Goal: Browse casually

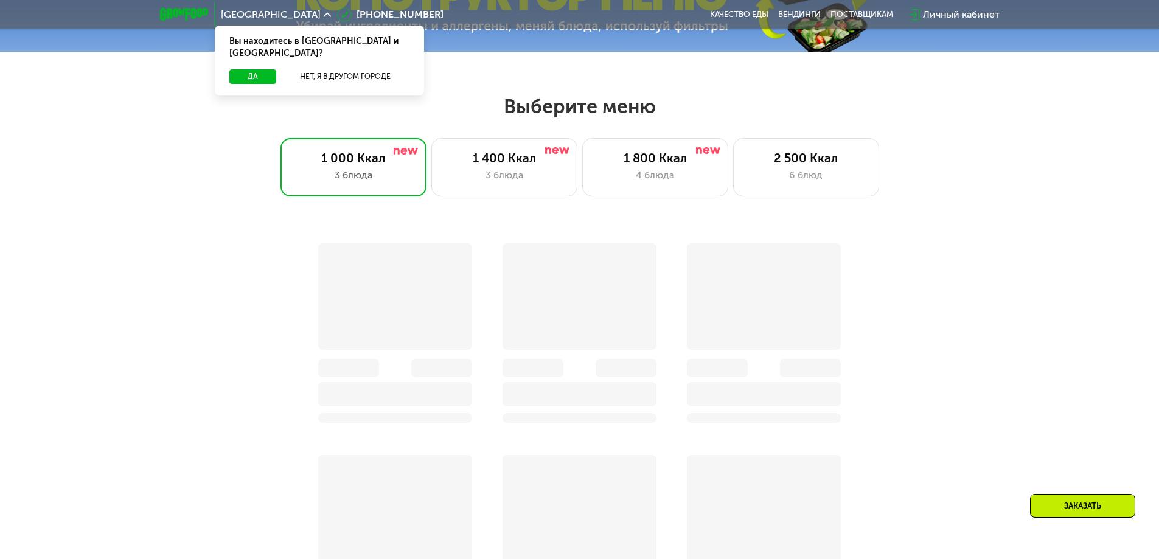
scroll to position [521, 0]
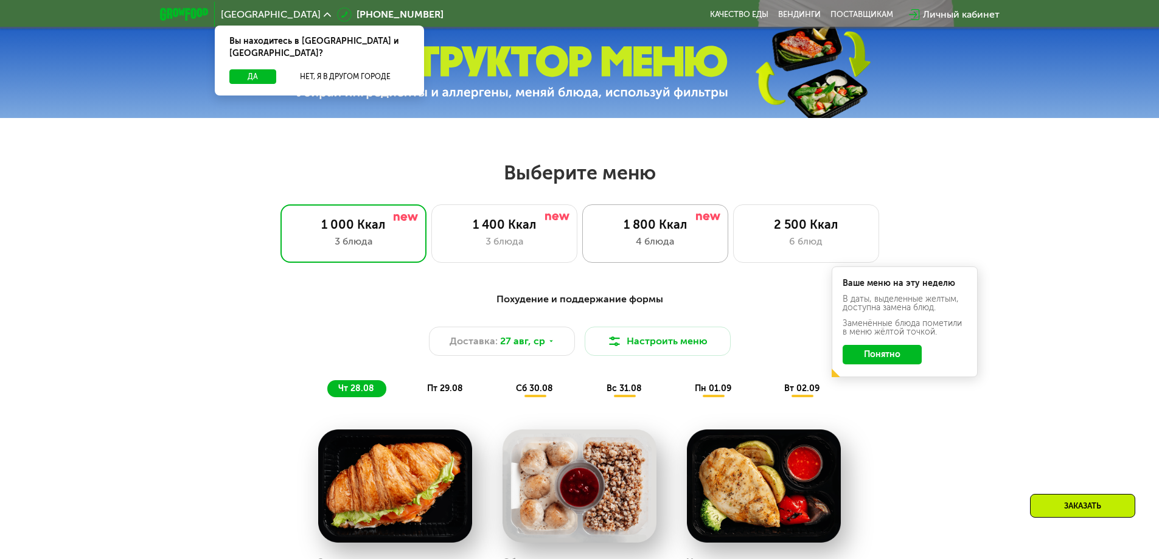
click at [656, 240] on div "4 блюда" at bounding box center [655, 241] width 120 height 15
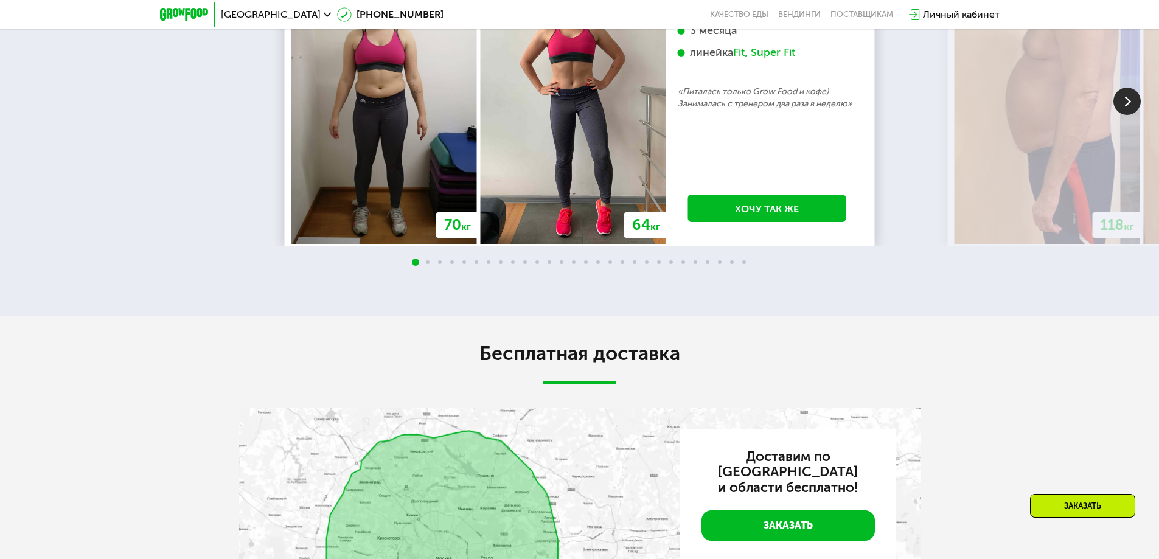
scroll to position [2335, 0]
click at [1122, 114] on img at bounding box center [1126, 100] width 27 height 27
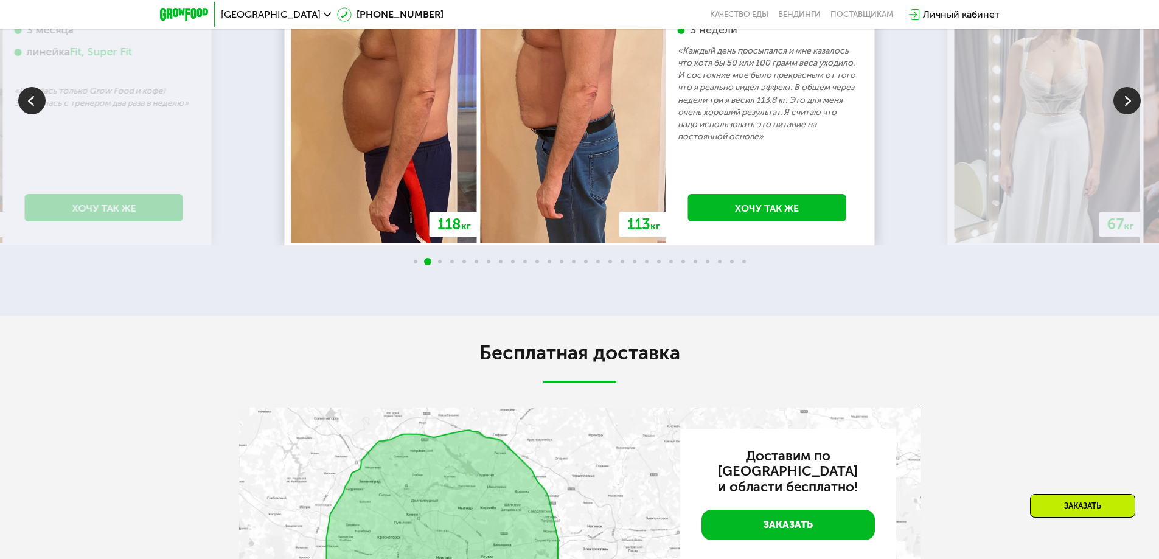
click at [1122, 114] on img at bounding box center [1126, 100] width 27 height 27
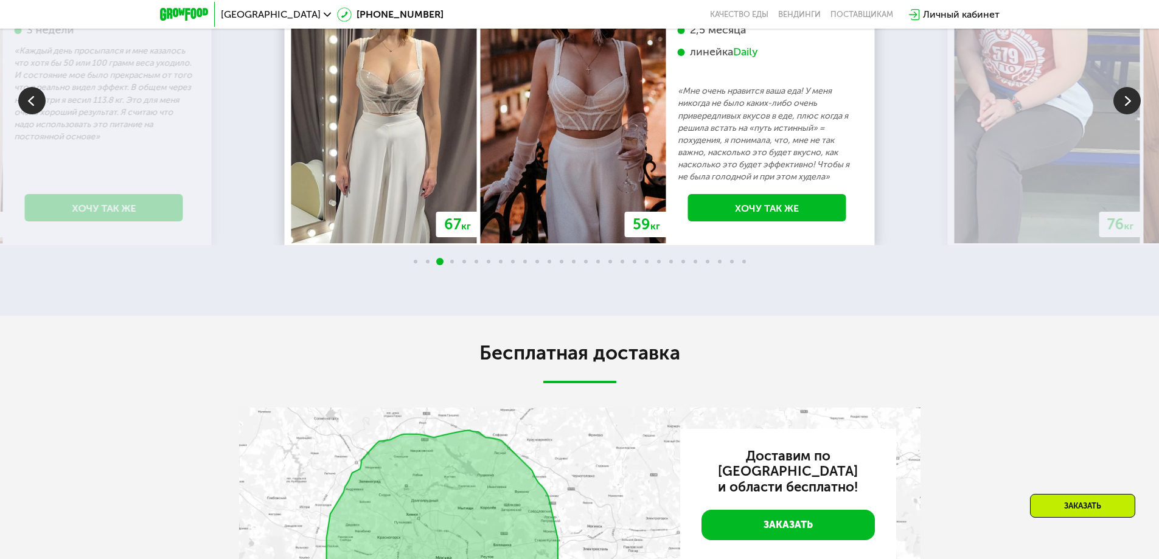
click at [40, 114] on img at bounding box center [31, 100] width 27 height 27
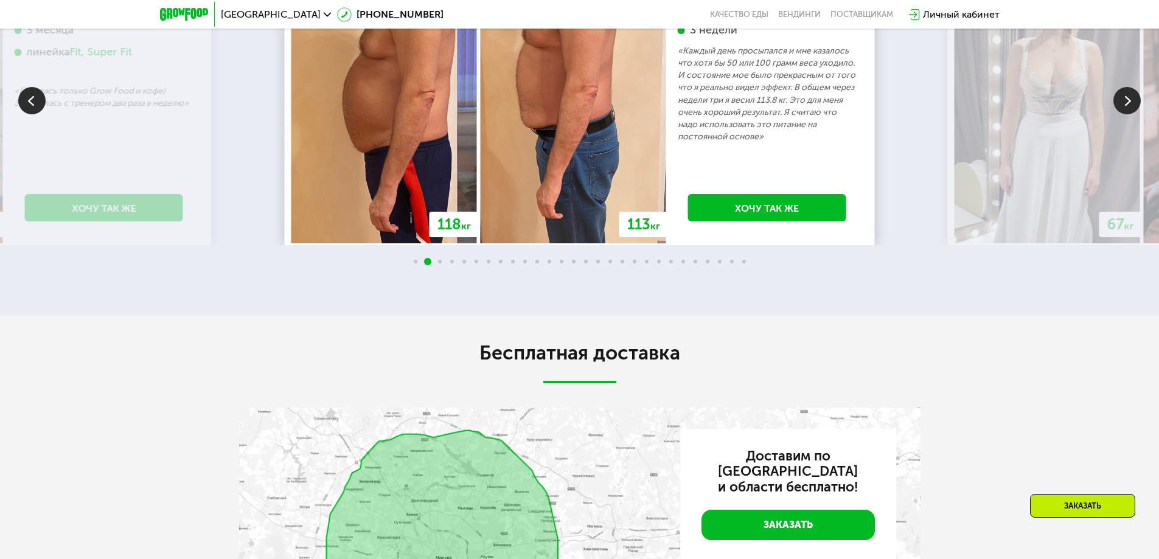
click at [35, 114] on img at bounding box center [31, 100] width 27 height 27
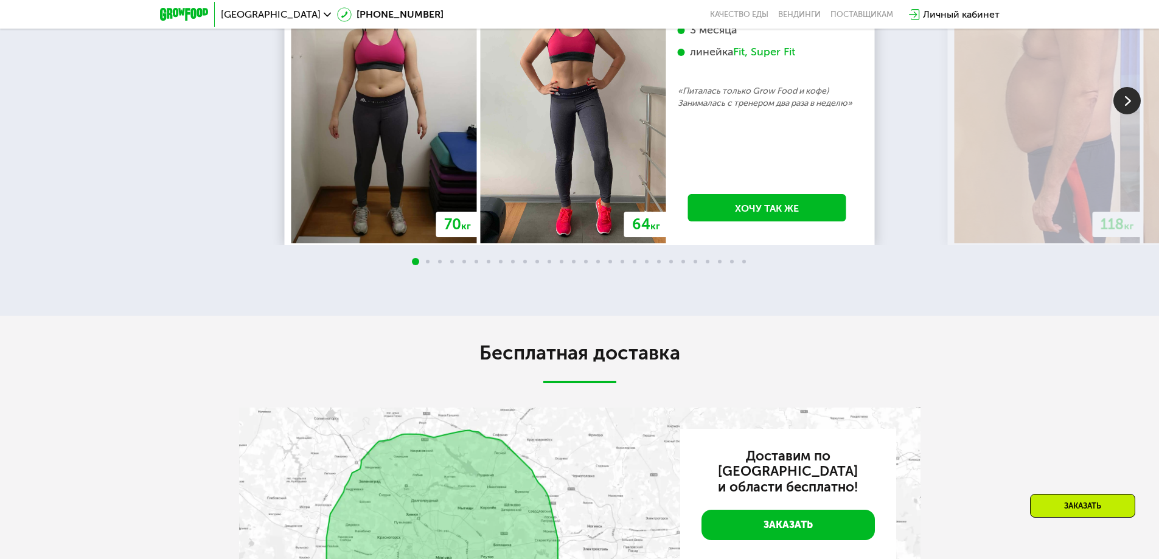
click at [1128, 114] on img at bounding box center [1126, 100] width 27 height 27
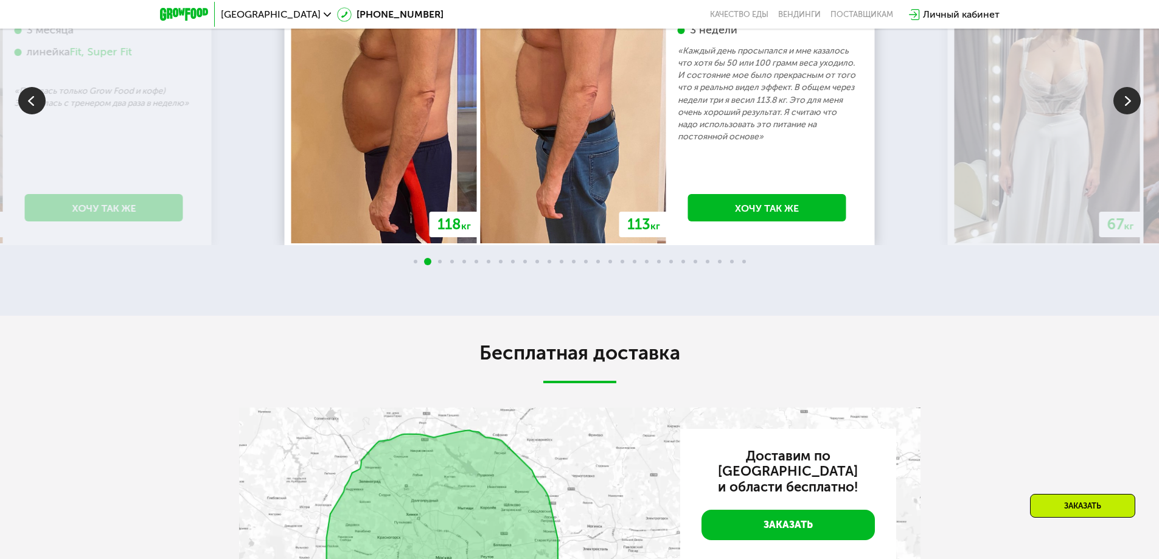
click at [1128, 114] on img at bounding box center [1126, 100] width 27 height 27
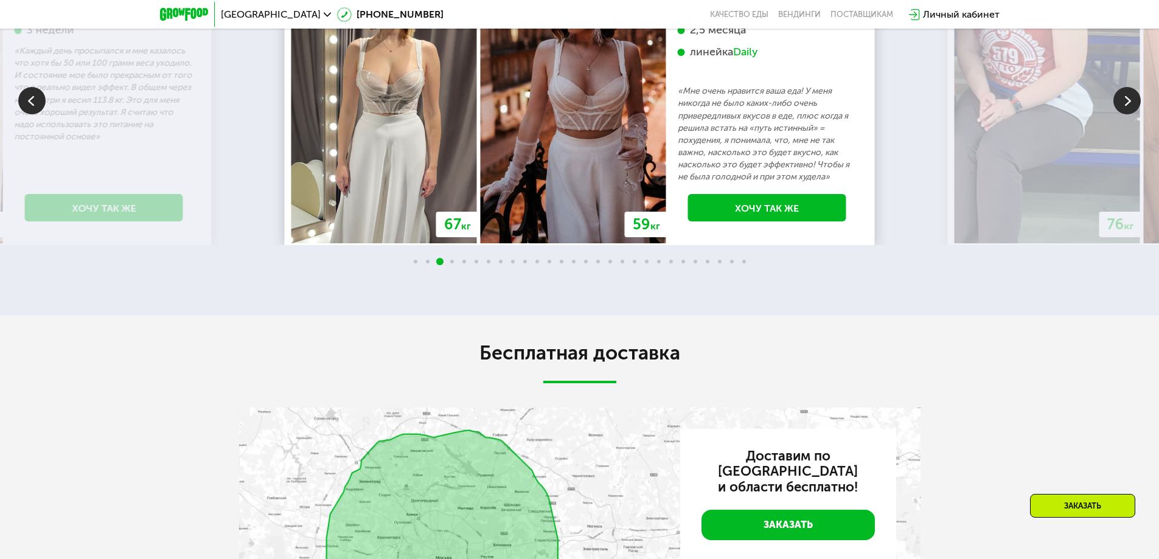
click at [1128, 114] on img at bounding box center [1126, 100] width 27 height 27
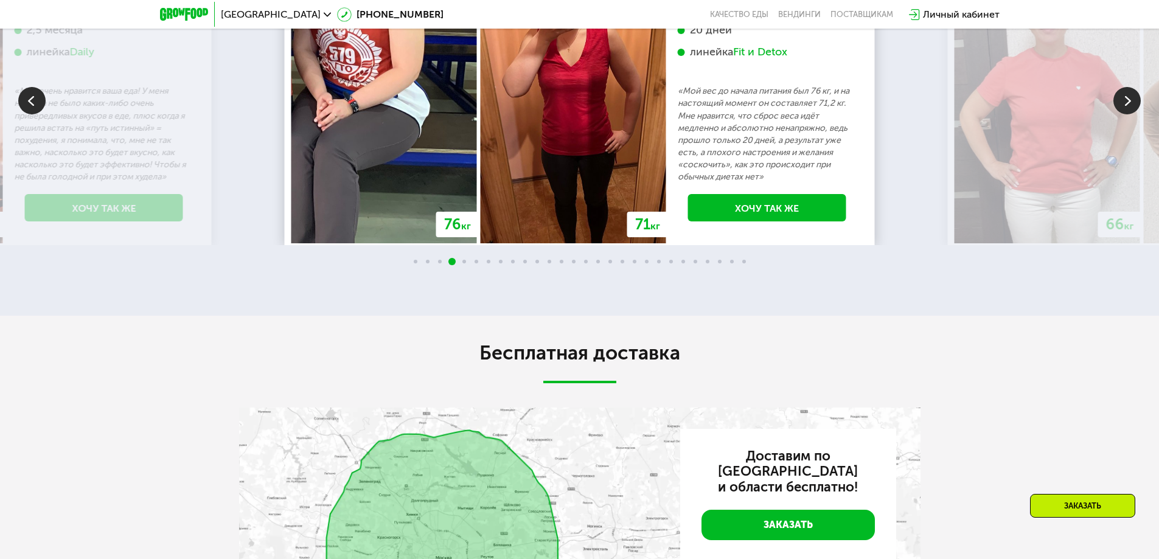
click at [1128, 114] on img at bounding box center [1126, 100] width 27 height 27
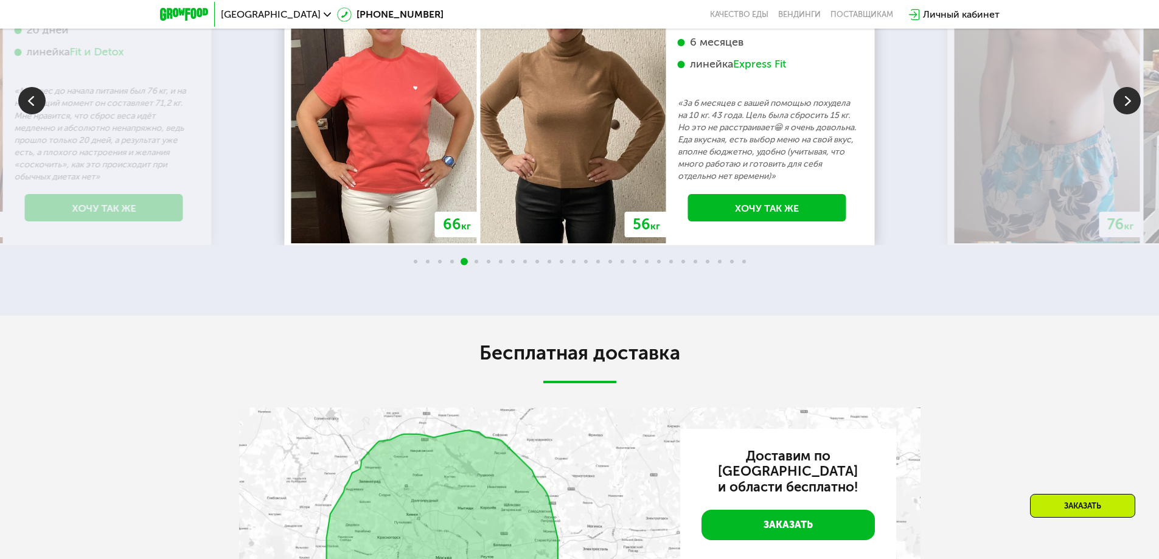
click at [1128, 114] on img at bounding box center [1126, 100] width 27 height 27
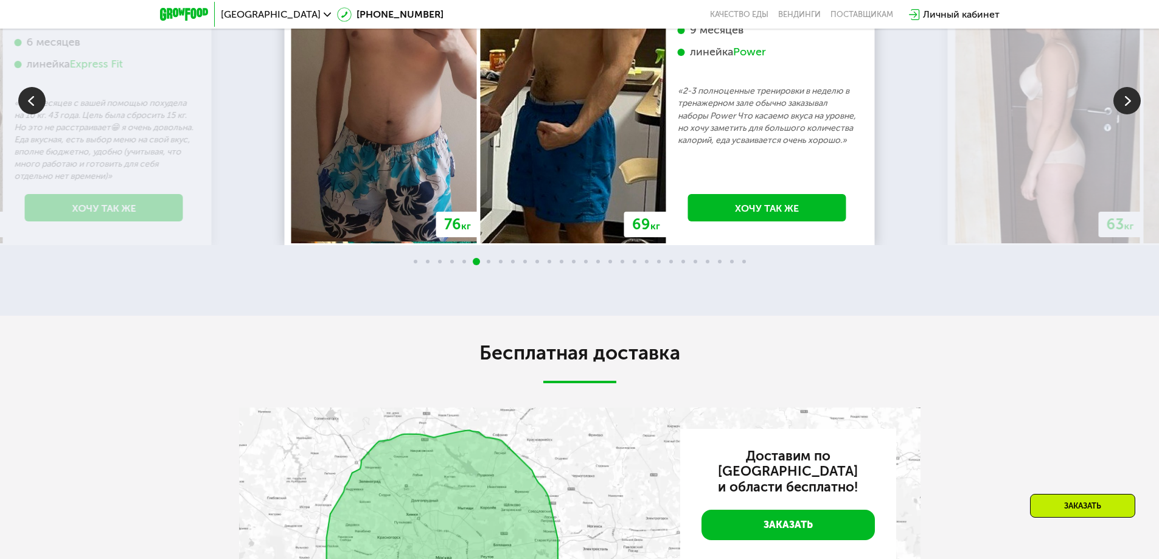
click at [1133, 114] on img at bounding box center [1126, 100] width 27 height 27
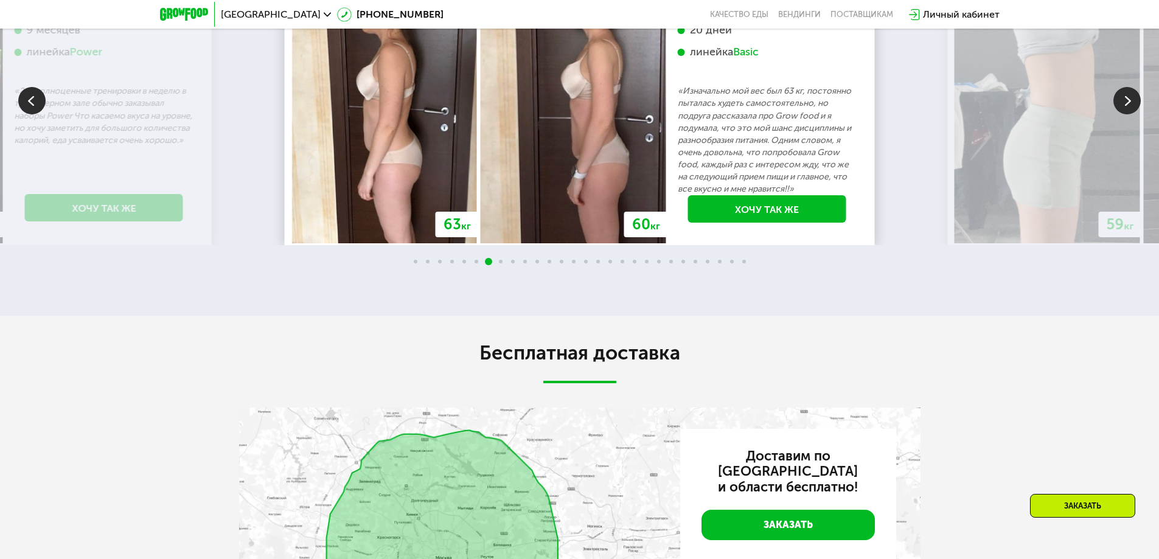
click at [1127, 114] on img at bounding box center [1126, 100] width 27 height 27
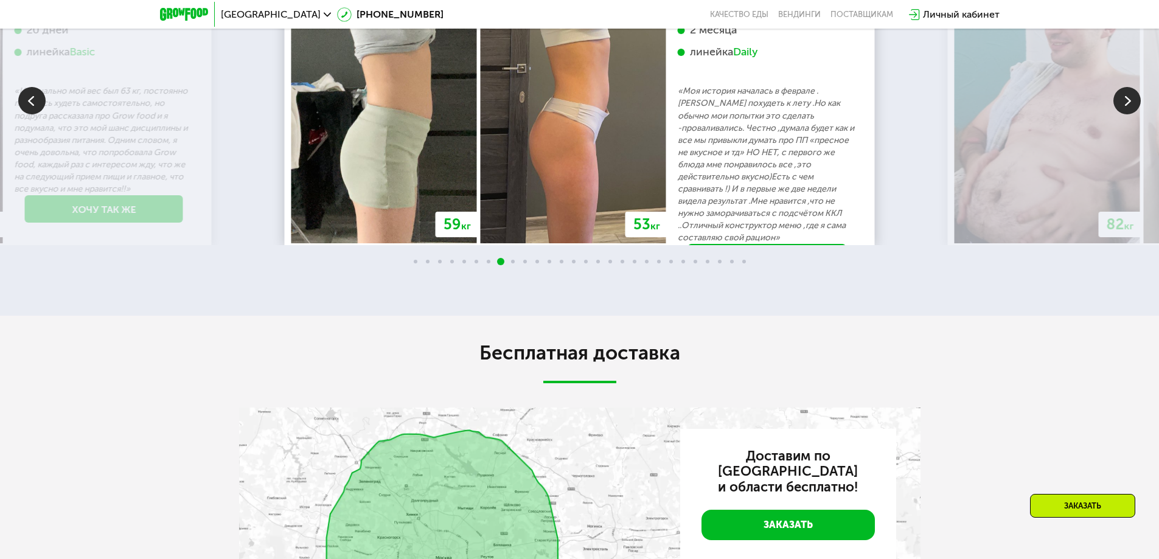
click at [1131, 114] on img at bounding box center [1126, 100] width 27 height 27
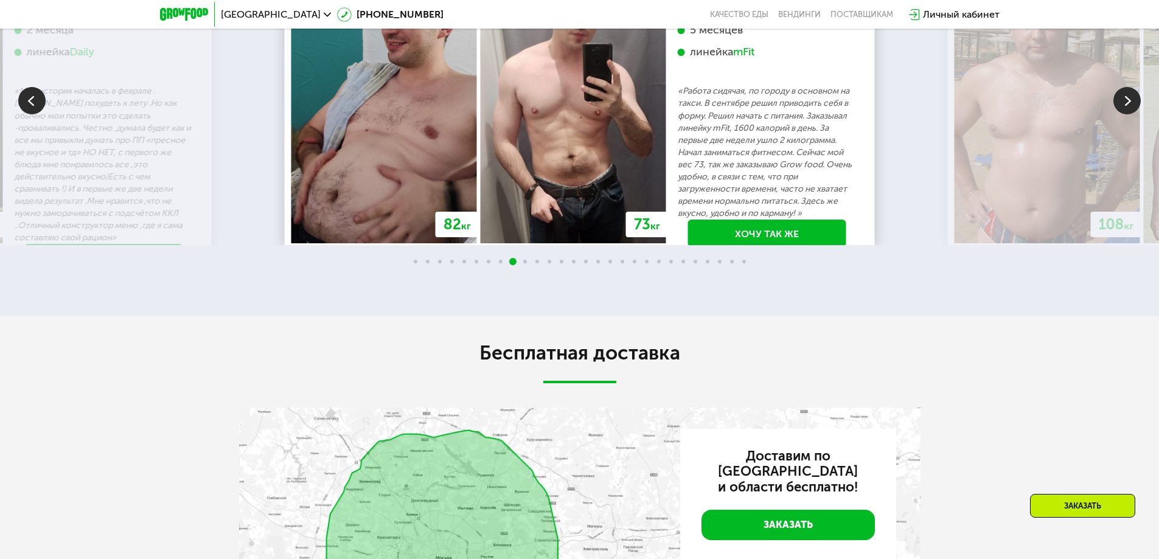
click at [1125, 114] on img at bounding box center [1126, 100] width 27 height 27
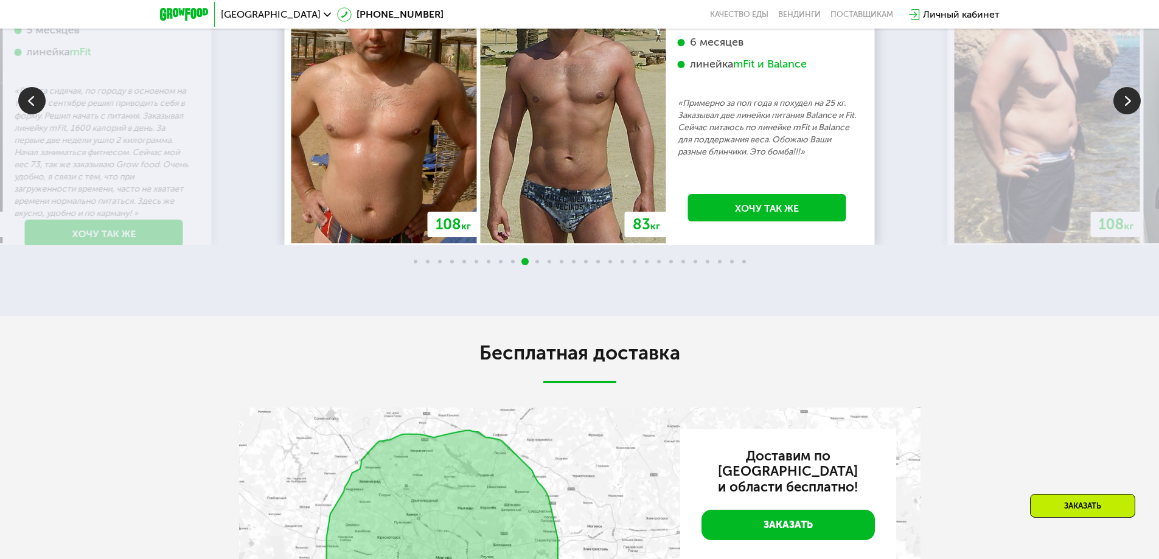
click at [1122, 114] on img at bounding box center [1126, 100] width 27 height 27
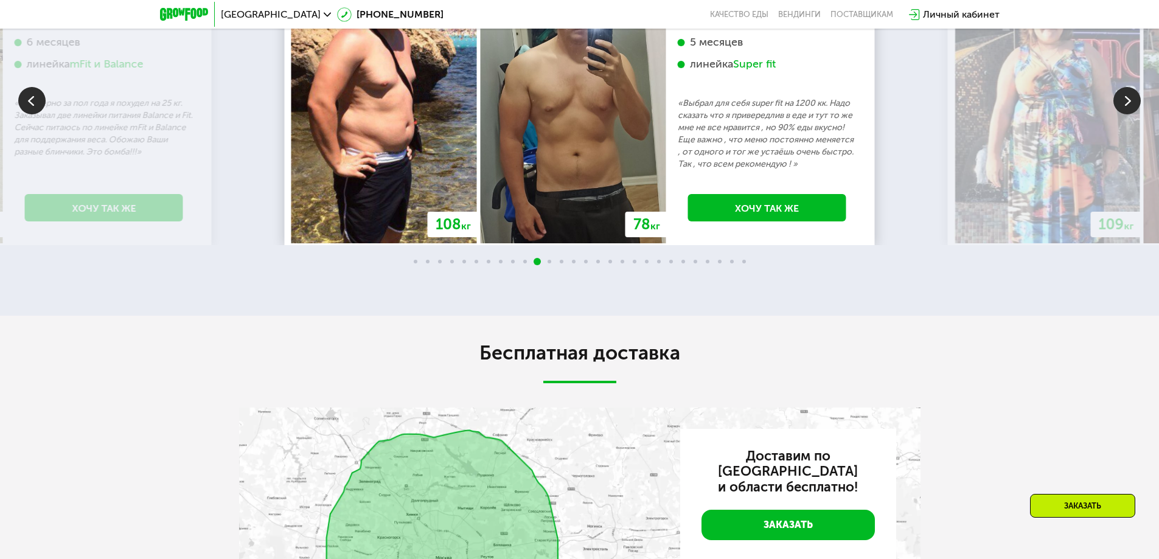
click at [1122, 114] on img at bounding box center [1126, 100] width 27 height 27
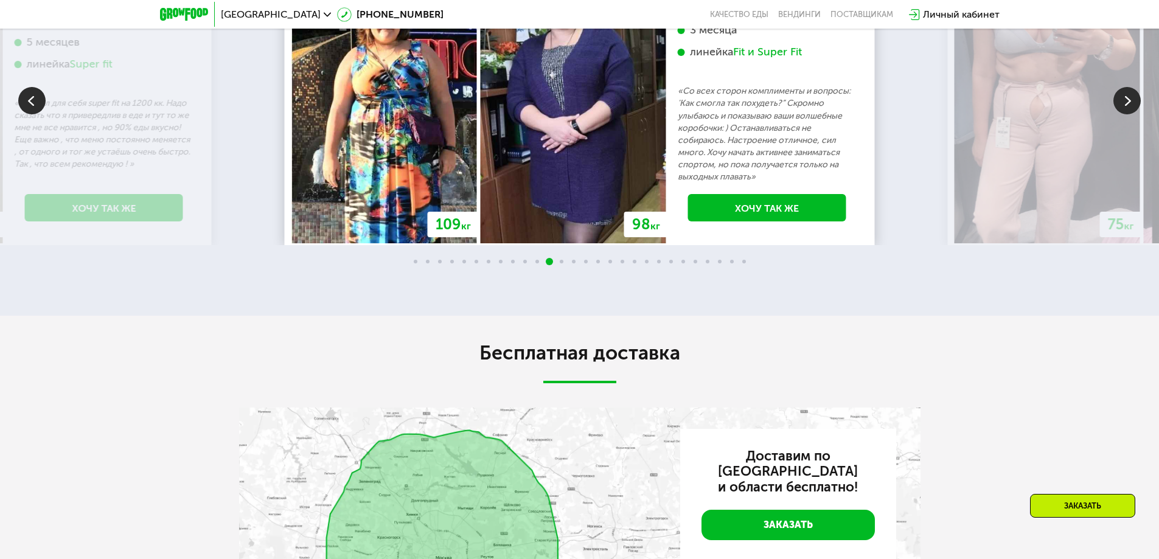
click at [1122, 114] on img at bounding box center [1126, 100] width 27 height 27
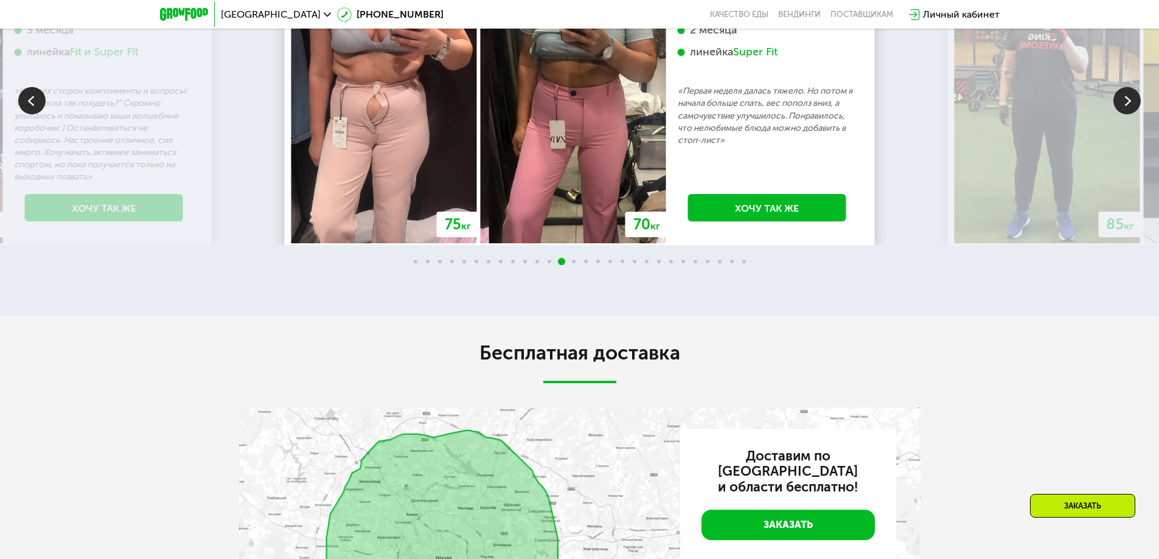
click at [1122, 114] on img at bounding box center [1126, 100] width 27 height 27
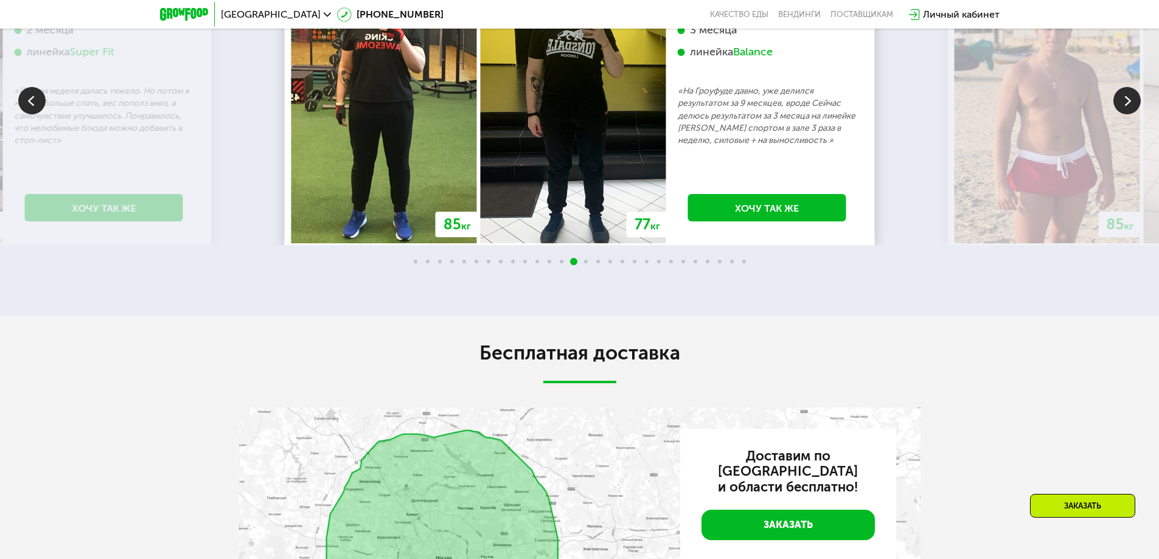
click at [1122, 114] on img at bounding box center [1126, 100] width 27 height 27
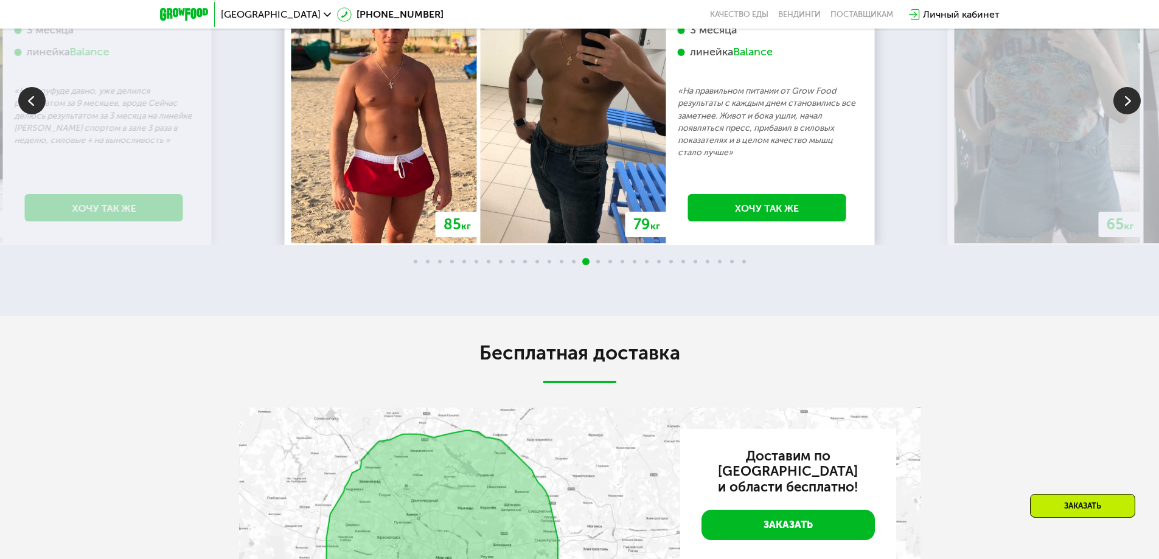
click at [1122, 114] on img at bounding box center [1126, 100] width 27 height 27
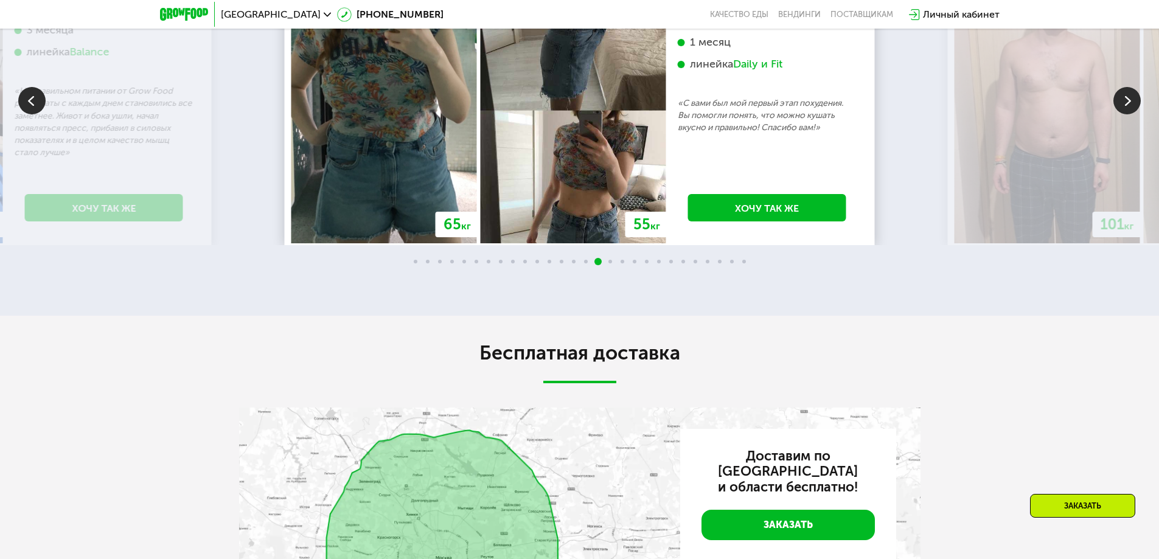
click at [1122, 114] on img at bounding box center [1126, 100] width 27 height 27
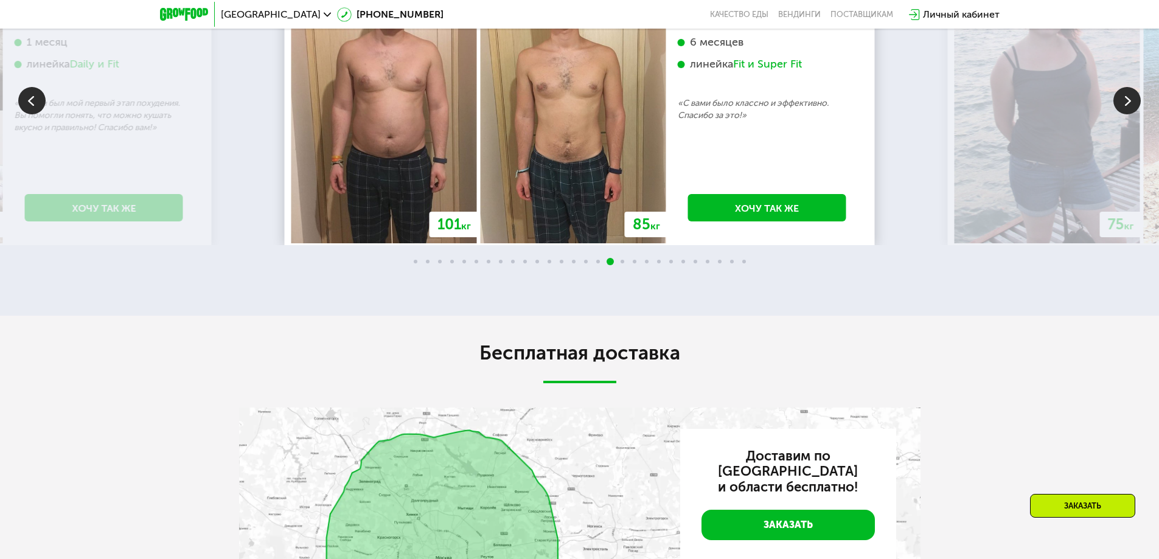
click at [1122, 114] on img at bounding box center [1126, 100] width 27 height 27
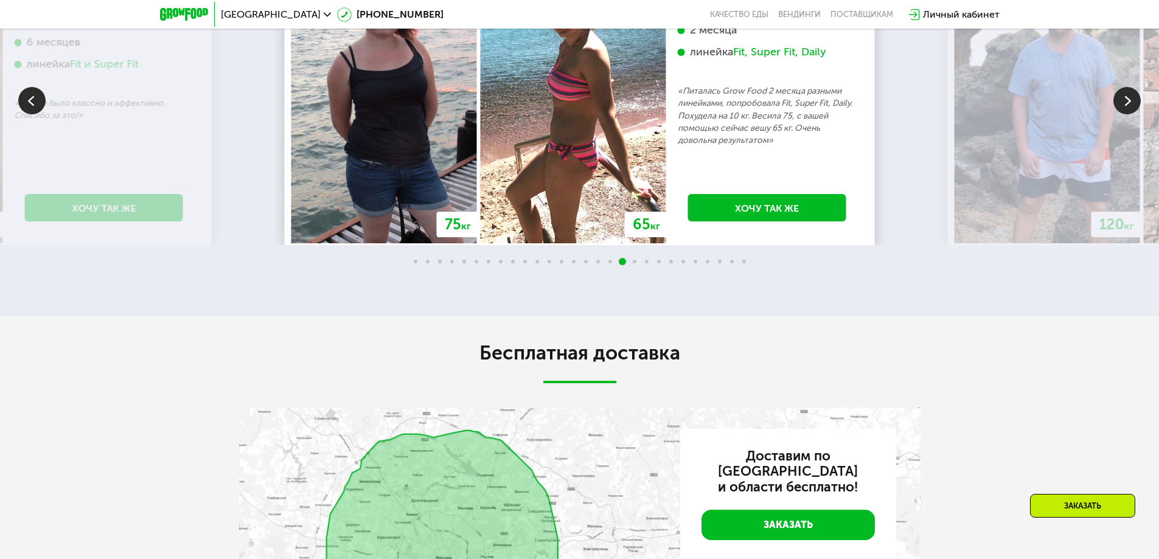
click at [1122, 114] on img at bounding box center [1126, 100] width 27 height 27
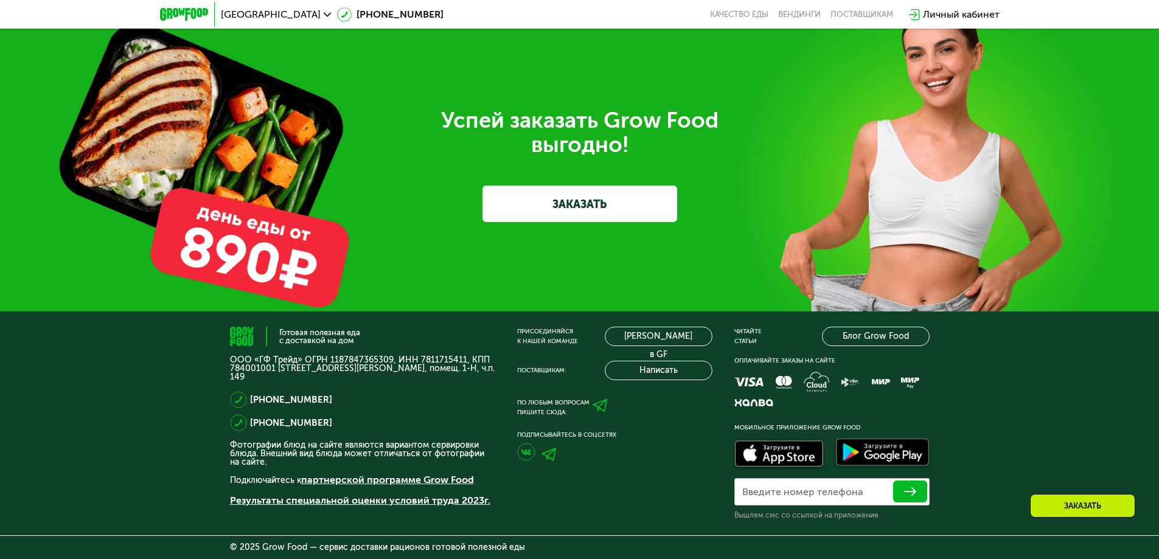
scroll to position [3663, 0]
